Goal: Task Accomplishment & Management: Manage account settings

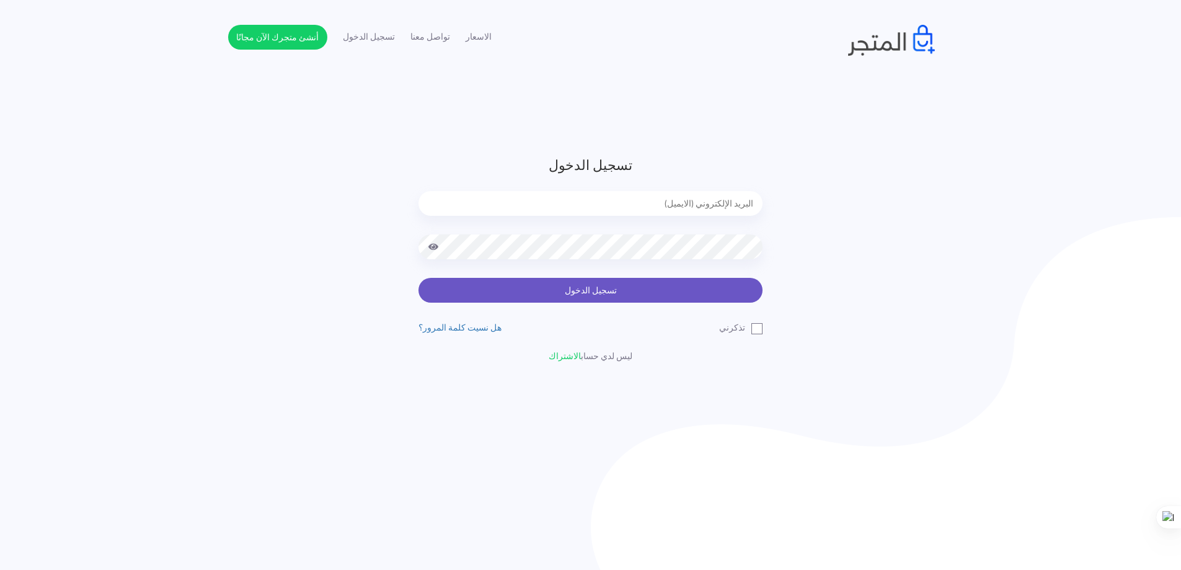
type input "[EMAIL_ADDRESS][DOMAIN_NAME]"
click at [627, 286] on button "تسجيل الدخول" at bounding box center [590, 290] width 344 height 25
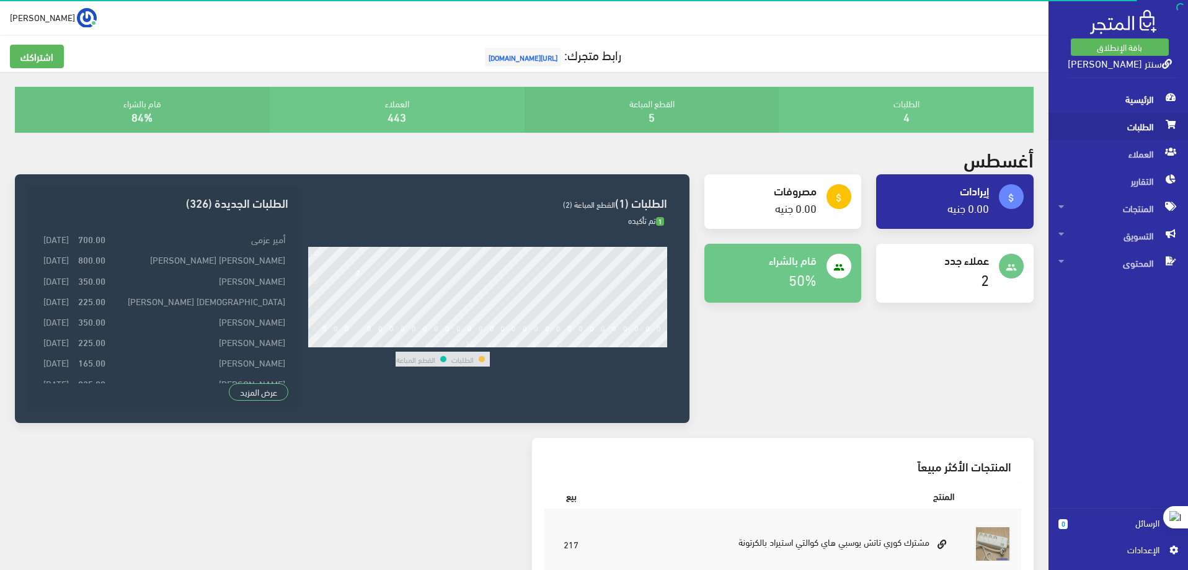
click at [1136, 124] on span "الطلبات" at bounding box center [1118, 126] width 120 height 27
